Goal: Task Accomplishment & Management: Complete application form

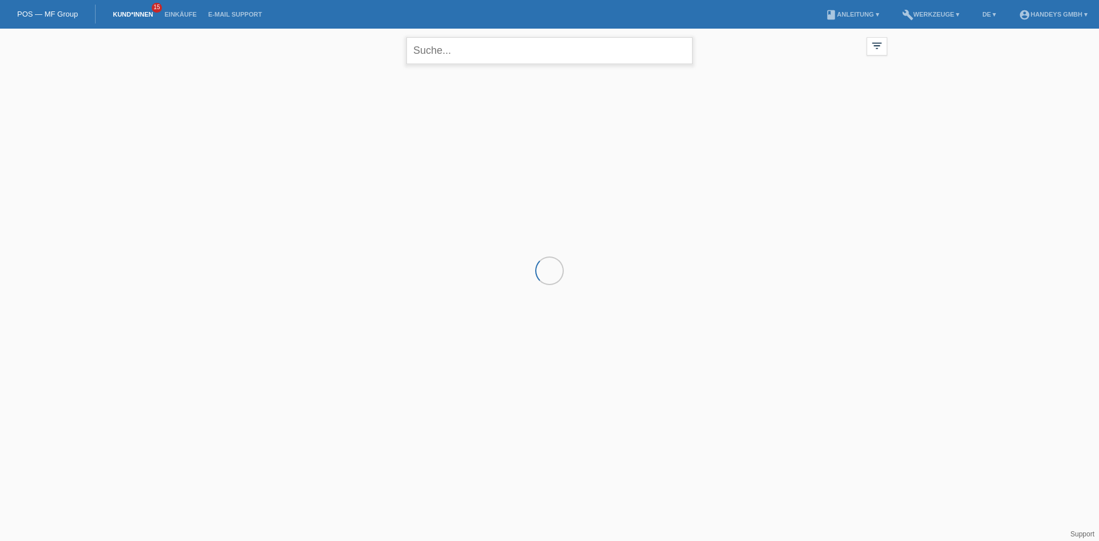
click at [461, 54] on input "text" at bounding box center [549, 50] width 286 height 27
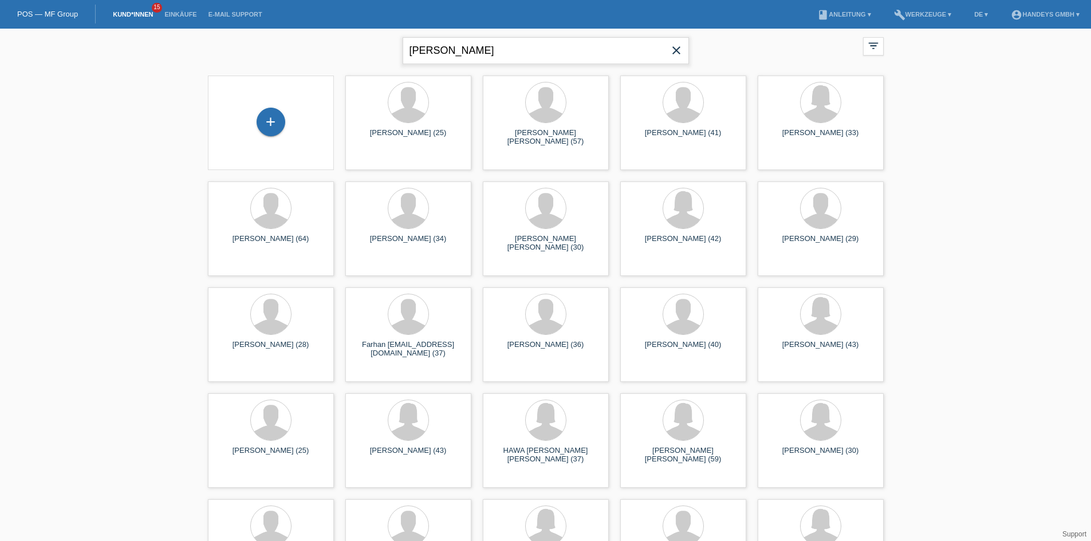
type input "aylin arsla"
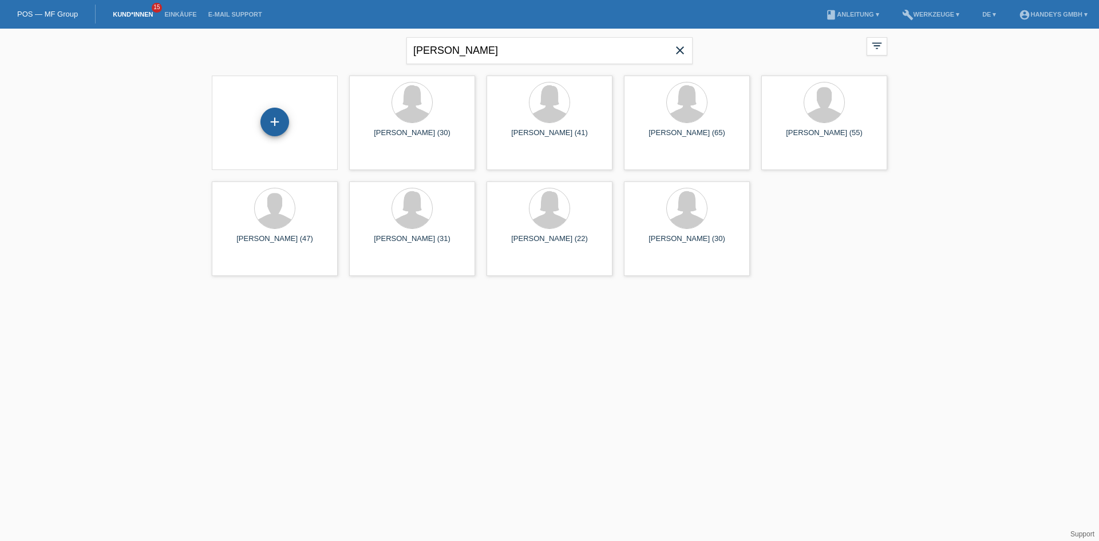
click at [279, 121] on div "+" at bounding box center [274, 122] width 29 height 29
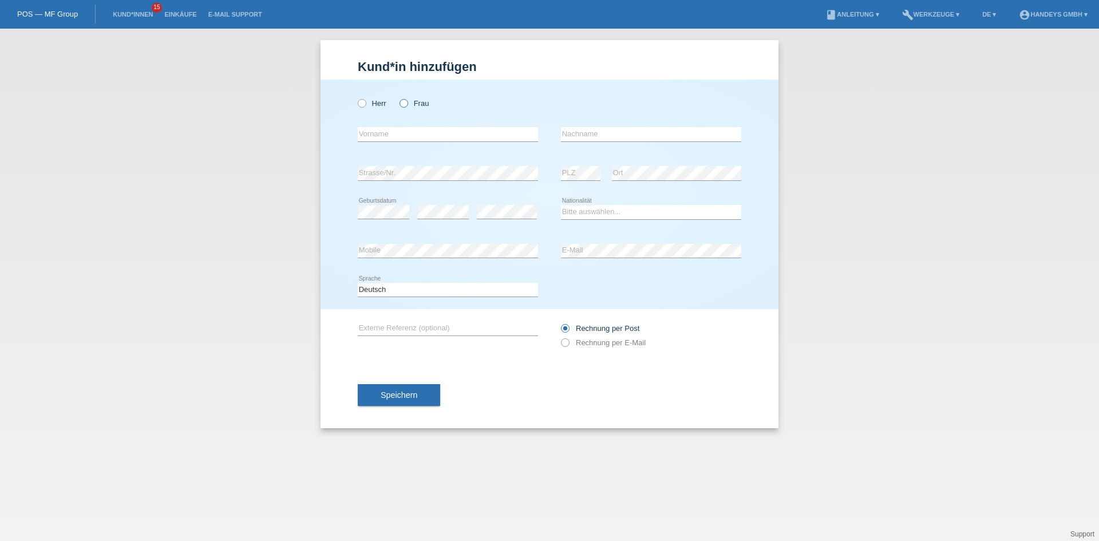
click at [400, 106] on input "Frau" at bounding box center [403, 102] width 7 height 7
radio input "true"
click at [383, 139] on input "text" at bounding box center [448, 134] width 180 height 14
type input "Aylin"
type input "Arslan"
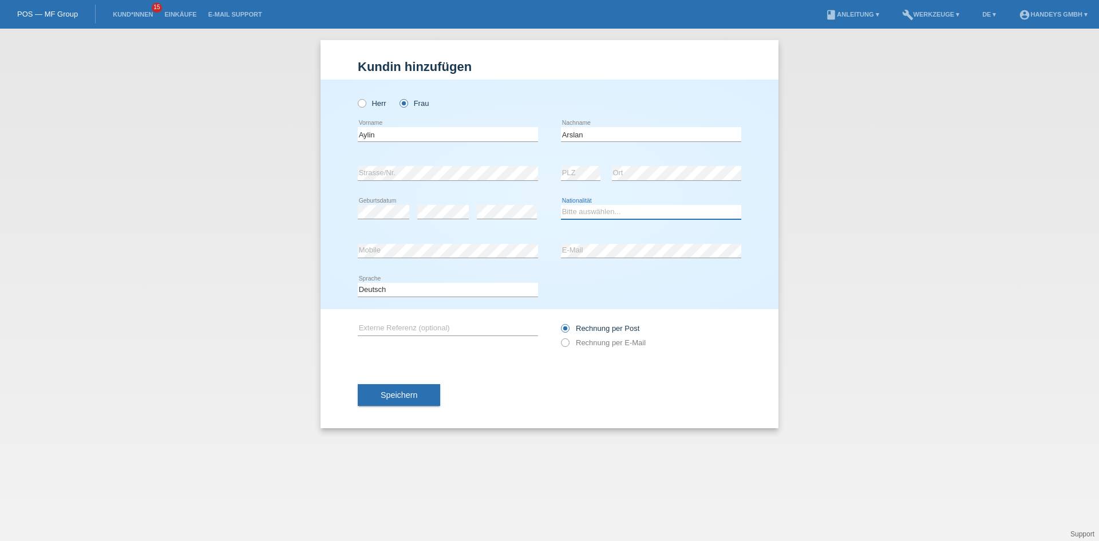
click at [579, 211] on select "Bitte auswählen... Schweiz Deutschland Liechtenstein Österreich ------------ Af…" at bounding box center [651, 212] width 180 height 14
select select "CH"
click at [561, 205] on select "Bitte auswählen... Schweiz Deutschland Liechtenstein Österreich ------------ Af…" at bounding box center [651, 212] width 180 height 14
click at [489, 239] on div "error Mobile" at bounding box center [448, 251] width 180 height 39
click at [674, 260] on div "error E-Mail" at bounding box center [651, 251] width 180 height 39
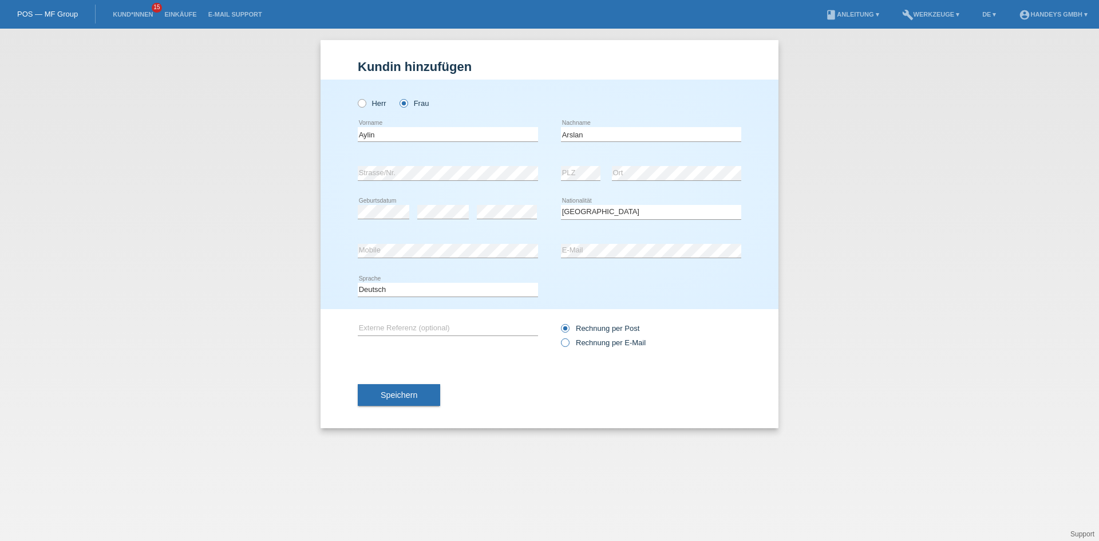
click at [572, 340] on label "Rechnung per E-Mail" at bounding box center [603, 342] width 85 height 9
click at [568, 340] on input "Rechnung per E-Mail" at bounding box center [564, 345] width 7 height 14
radio input "true"
click at [410, 397] on span "Speichern" at bounding box center [399, 394] width 37 height 9
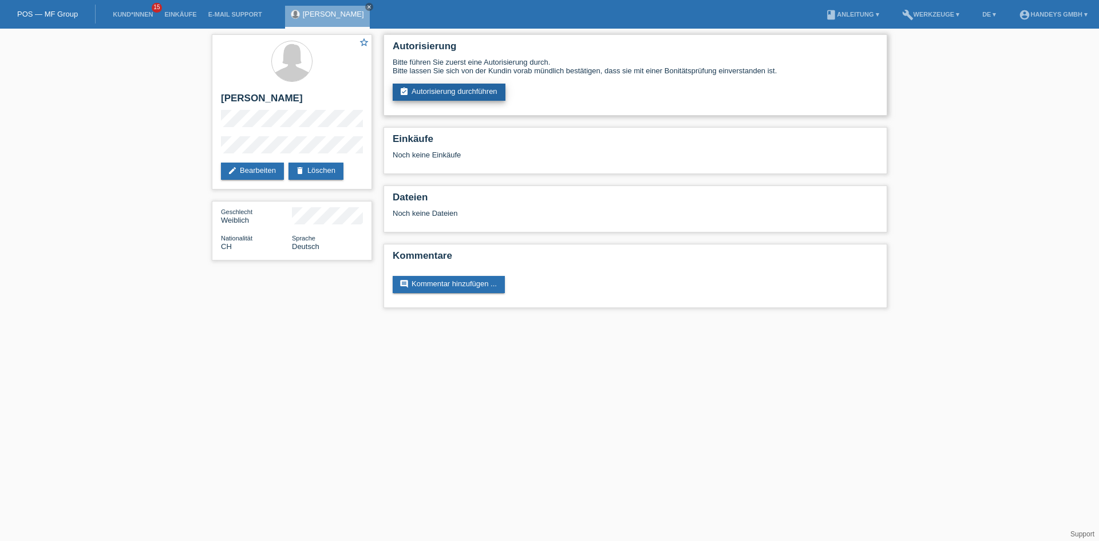
click at [444, 92] on link "assignment_turned_in Autorisierung durchführen" at bounding box center [449, 92] width 113 height 17
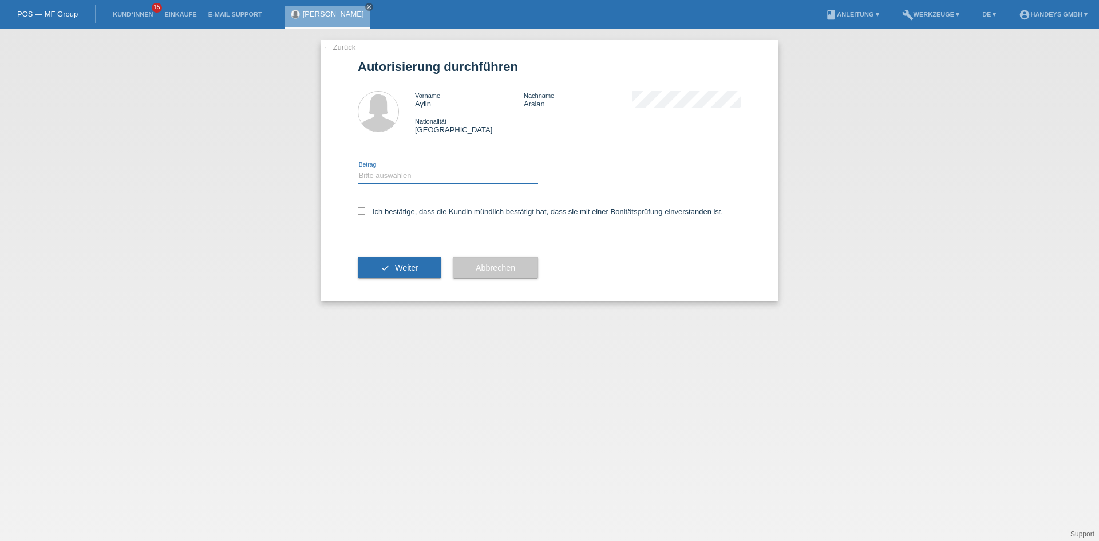
click at [405, 176] on select "Bitte auswählen CHF 1.00 - CHF 499.00 CHF 500.00 - CHF 1'999.00 CHF 2'000.00 - …" at bounding box center [448, 176] width 180 height 14
select select "3"
click at [358, 169] on select "Bitte auswählen CHF 1.00 - CHF 499.00 CHF 500.00 - CHF 1'999.00 CHF 2'000.00 - …" at bounding box center [448, 176] width 180 height 14
click at [365, 217] on div "Ich bestätige, dass die Kundin mündlich bestätigt hat, dass sie mit einer Bonit…" at bounding box center [550, 215] width 384 height 39
click at [369, 208] on label "Ich bestätige, dass die Kundin mündlich bestätigt hat, dass sie mit einer Bonit…" at bounding box center [540, 211] width 365 height 9
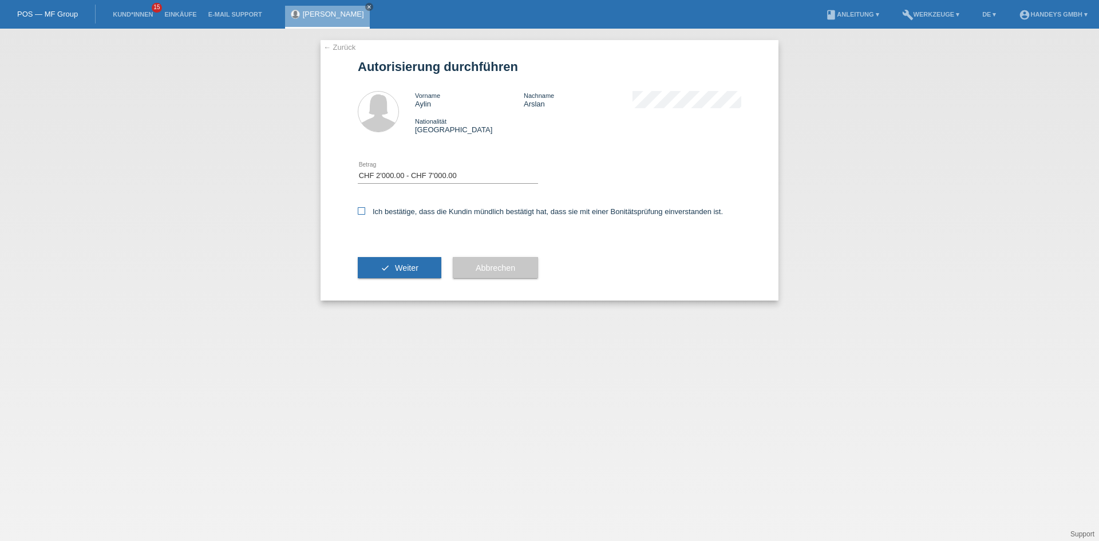
click at [365, 208] on input "Ich bestätige, dass die Kundin mündlich bestätigt hat, dass sie mit einer Bonit…" at bounding box center [361, 210] width 7 height 7
checkbox input "true"
click at [378, 257] on button "check Weiter" at bounding box center [400, 268] width 84 height 22
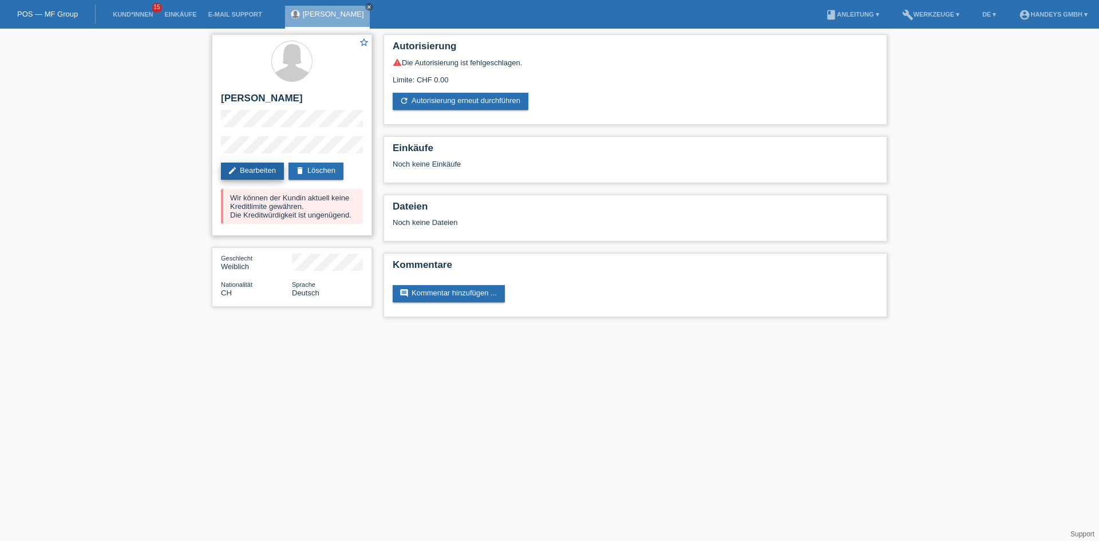
click at [275, 167] on link "edit Bearbeiten" at bounding box center [252, 171] width 63 height 17
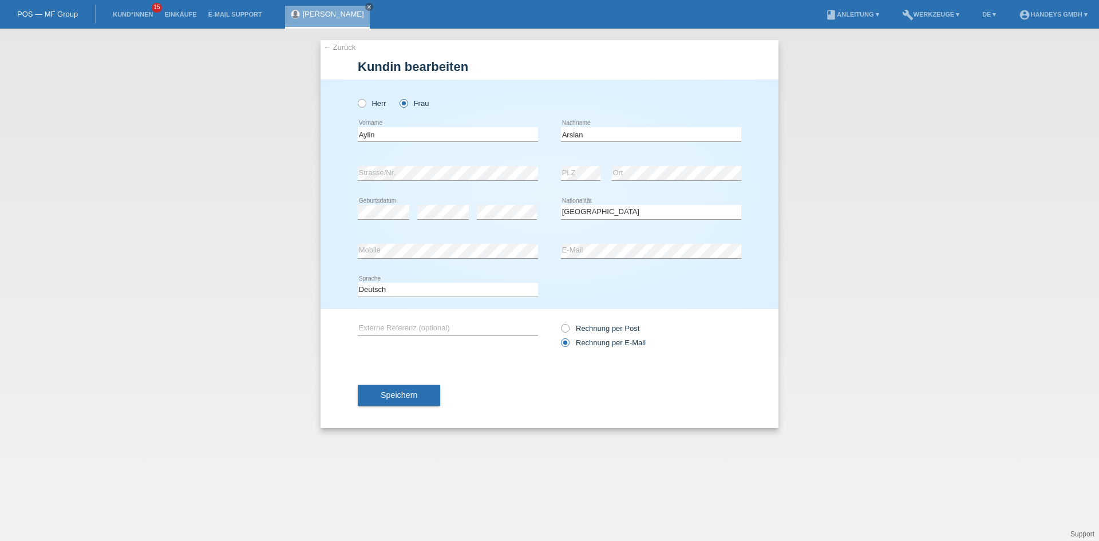
select select "CH"
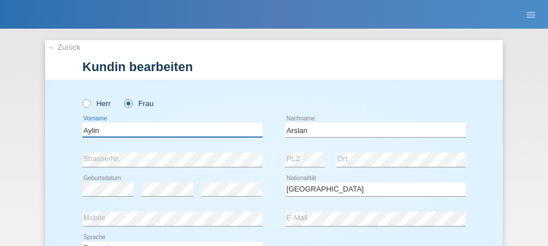
click at [129, 123] on input "Aylin" at bounding box center [172, 130] width 180 height 14
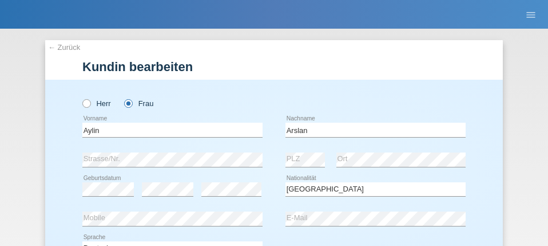
drag, startPoint x: 291, startPoint y: 136, endPoint x: 295, endPoint y: 130, distance: 7.5
click at [291, 136] on div "Arslan error Nachname" at bounding box center [376, 130] width 180 height 15
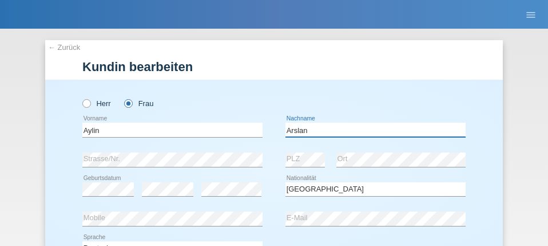
click at [295, 130] on input "Arslan" at bounding box center [376, 130] width 180 height 14
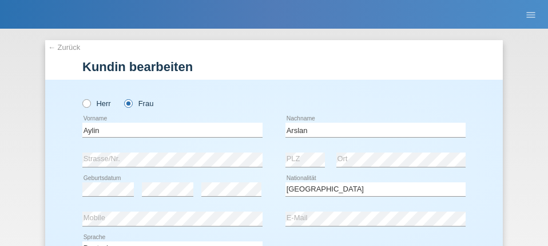
scroll to position [114, 0]
